Goal: Entertainment & Leisure: Consume media (video, audio)

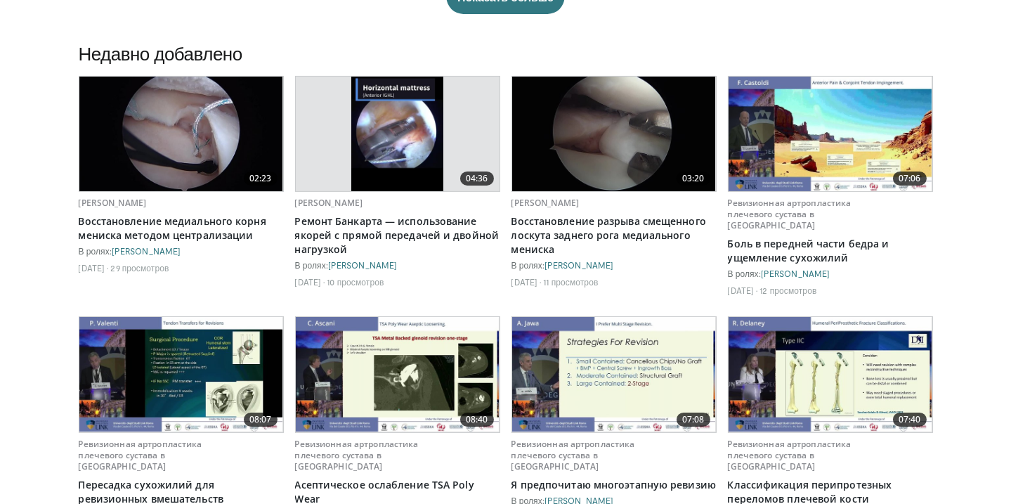
scroll to position [639, 0]
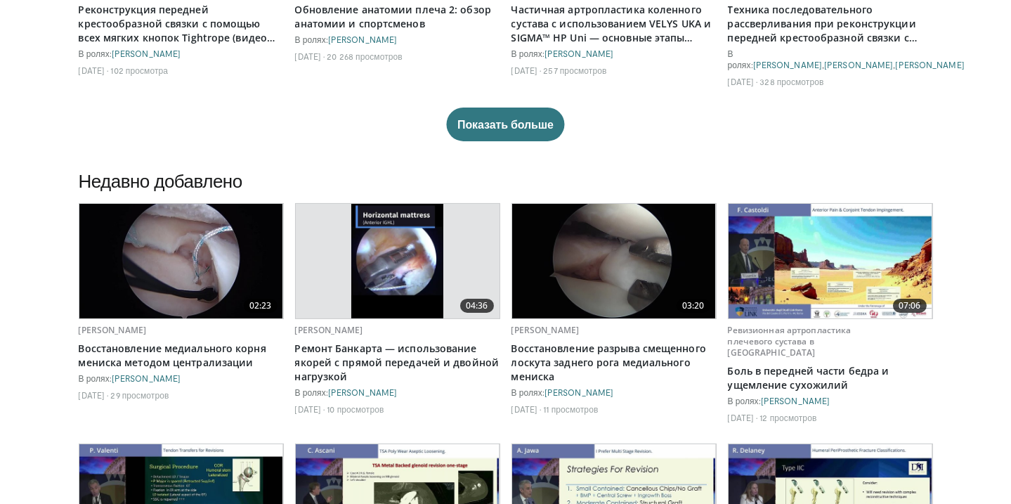
click at [181, 259] on img at bounding box center [181, 261] width 204 height 115
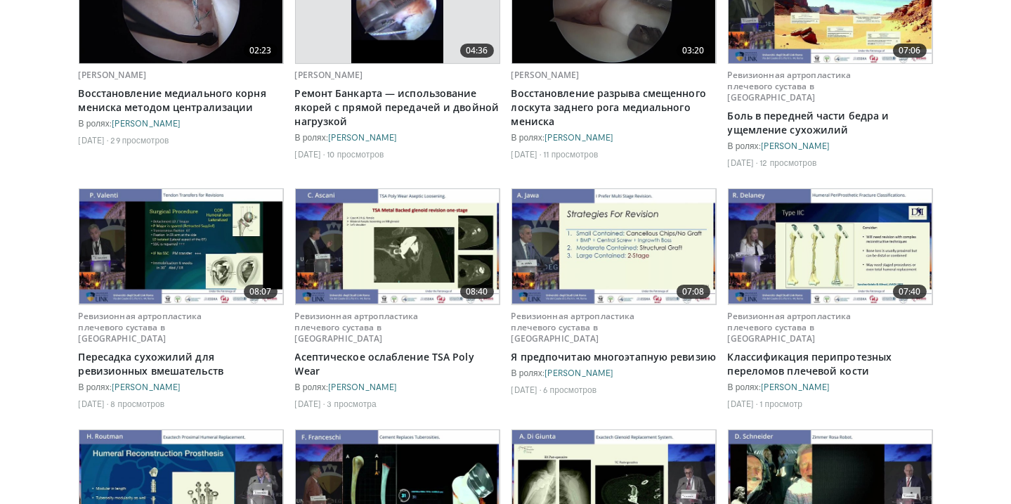
scroll to position [1150, 0]
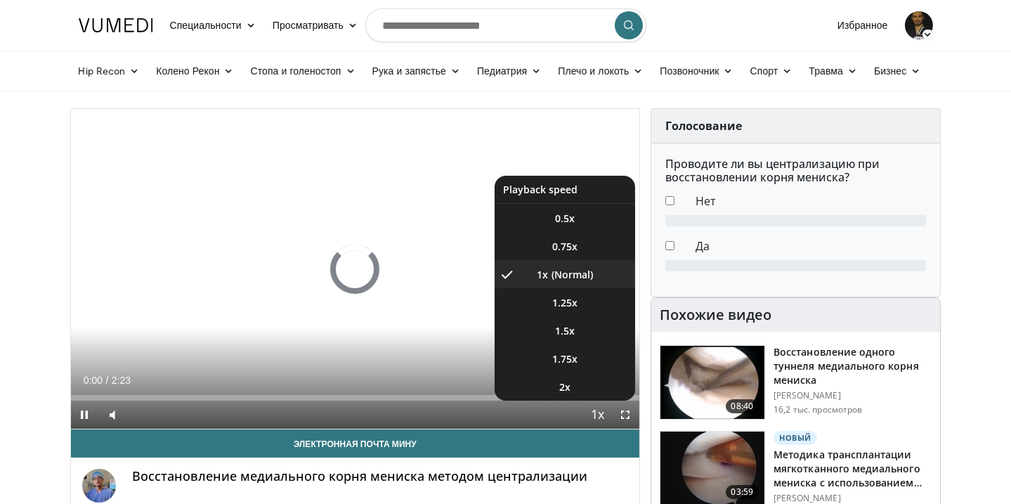
click at [599, 415] on span "Video Player" at bounding box center [597, 415] width 20 height 28
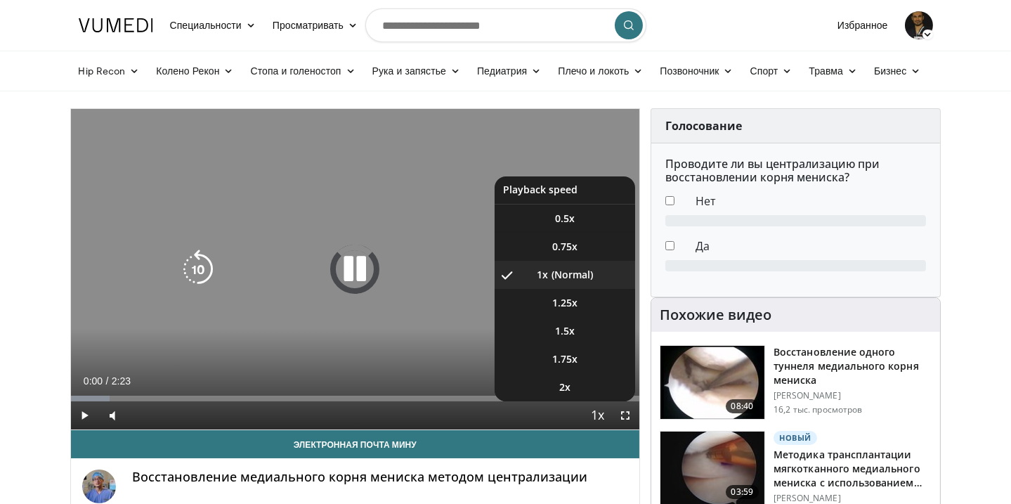
click at [597, 413] on span "Video Player" at bounding box center [597, 416] width 20 height 28
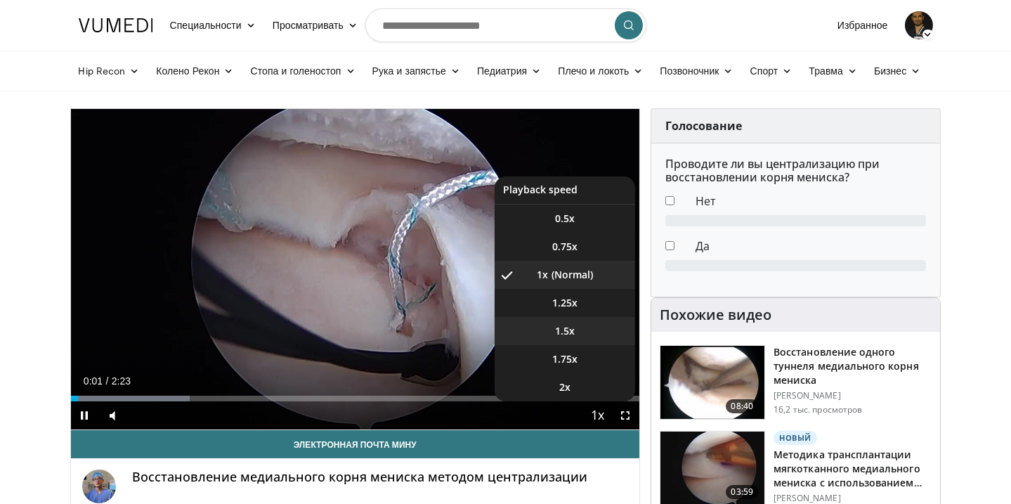
click at [564, 341] on li "1.5x" at bounding box center [565, 331] width 141 height 28
